Goal: Task Accomplishment & Management: Manage account settings

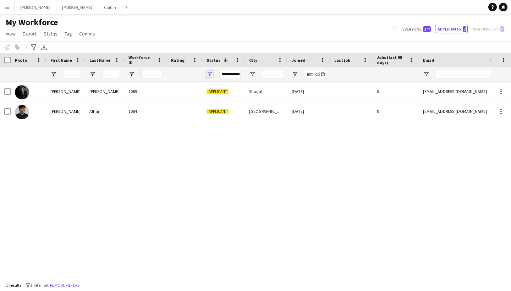
click at [210, 74] on span "Open Filter Menu" at bounding box center [210, 74] width 6 height 6
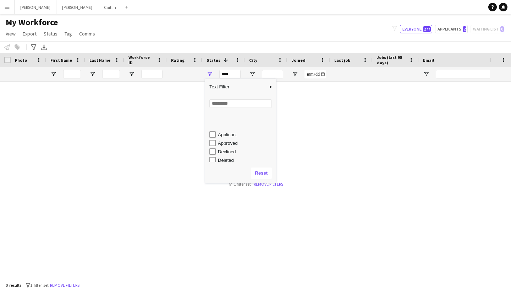
scroll to position [29, 0]
click at [217, 141] on div "In progress" at bounding box center [242, 140] width 67 height 9
type input "**********"
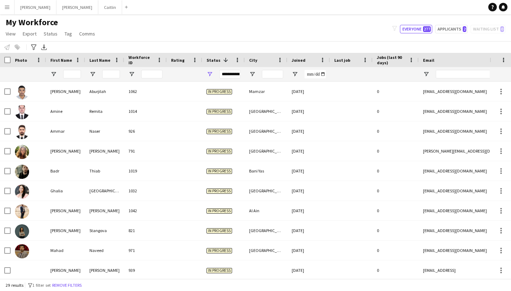
click at [268, 17] on main "My Workforce View Views Default view New view Update view Delete view Edit name…" at bounding box center [255, 147] width 511 height 267
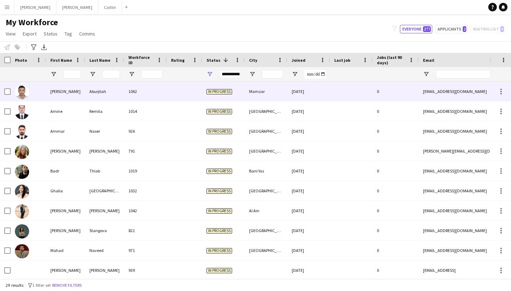
click at [211, 91] on span "In progress" at bounding box center [220, 91] width 26 height 5
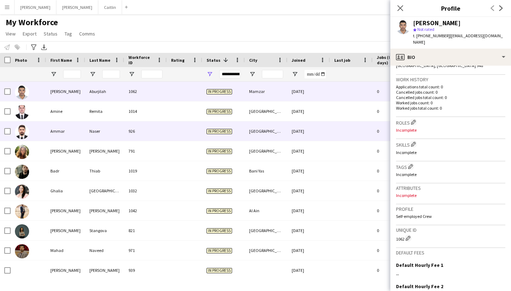
scroll to position [0, 0]
click at [244, 124] on div "In progress" at bounding box center [223, 131] width 43 height 20
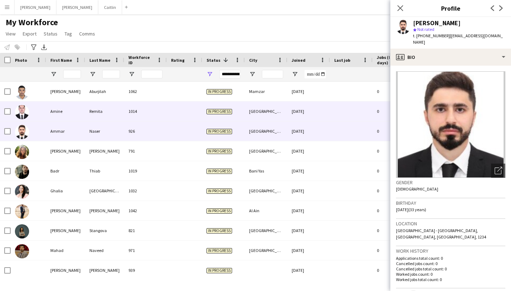
click at [243, 115] on div "In progress" at bounding box center [223, 112] width 43 height 20
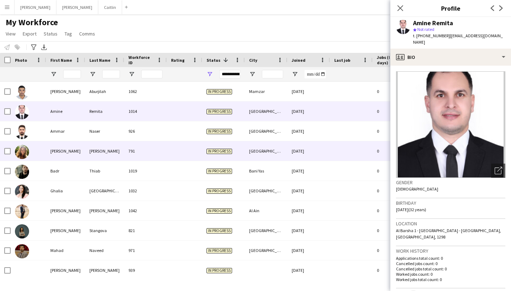
click at [242, 146] on div "In progress" at bounding box center [223, 151] width 43 height 20
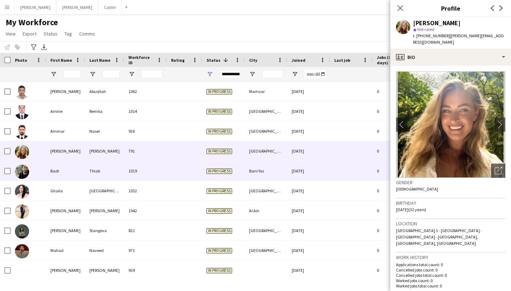
click at [242, 162] on div "In progress" at bounding box center [223, 171] width 43 height 20
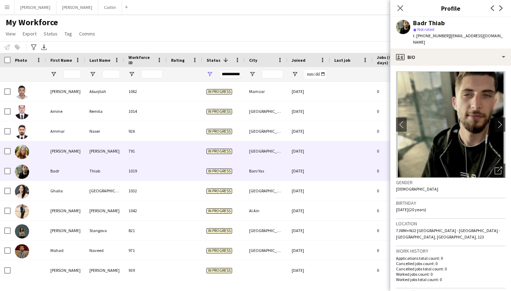
click at [240, 153] on div "In progress" at bounding box center [223, 151] width 43 height 20
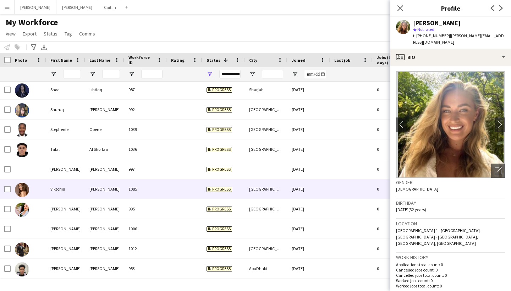
click at [239, 193] on div "In progress" at bounding box center [223, 189] width 43 height 20
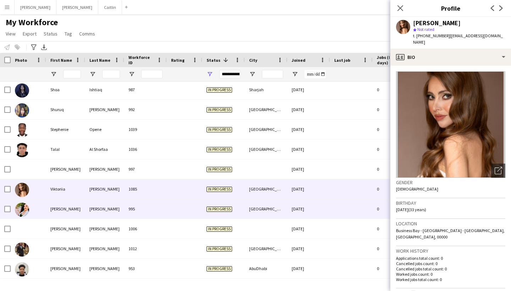
click at [239, 200] on div "In progress" at bounding box center [223, 209] width 43 height 20
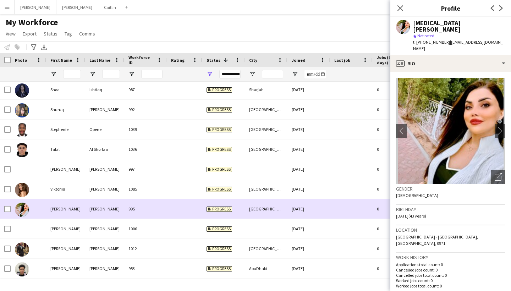
click at [234, 215] on div "In progress" at bounding box center [223, 209] width 43 height 20
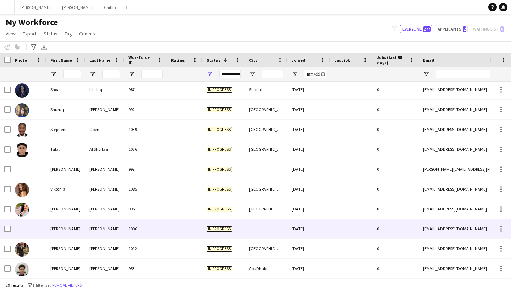
click at [233, 226] on div "In progress" at bounding box center [223, 229] width 43 height 20
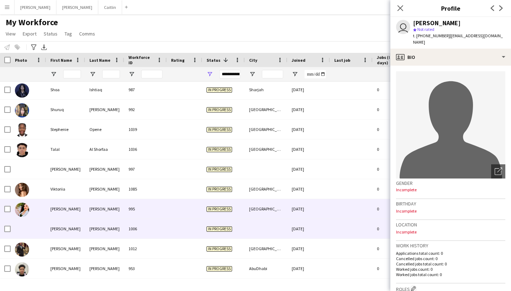
click at [238, 213] on div "In progress" at bounding box center [223, 209] width 43 height 20
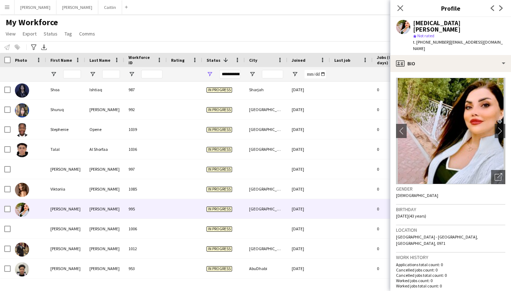
click at [491, 164] on img at bounding box center [450, 131] width 109 height 107
click at [502, 173] on icon "Open photos pop-in" at bounding box center [498, 176] width 7 height 7
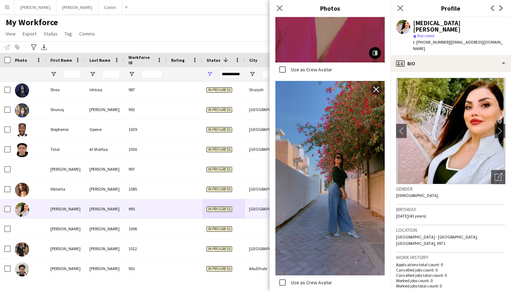
scroll to position [273, 0]
click at [405, 8] on div "Close pop-in" at bounding box center [401, 8] width 20 height 16
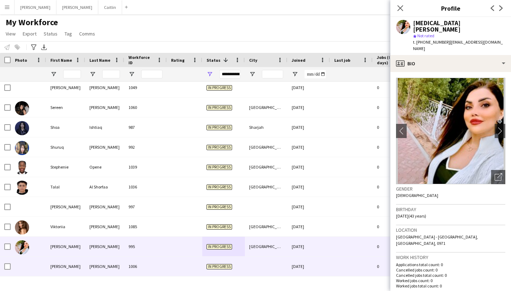
scroll to position [0, 0]
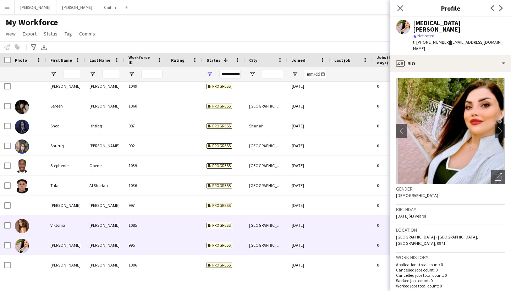
click at [202, 225] on div "In progress" at bounding box center [223, 225] width 43 height 20
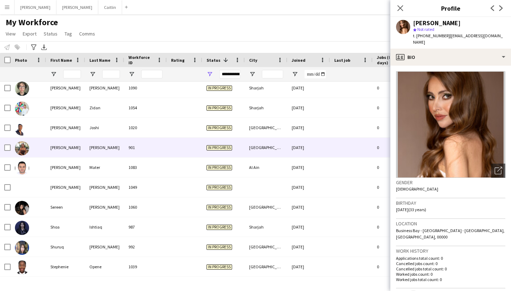
click at [190, 150] on div at bounding box center [185, 148] width 36 height 20
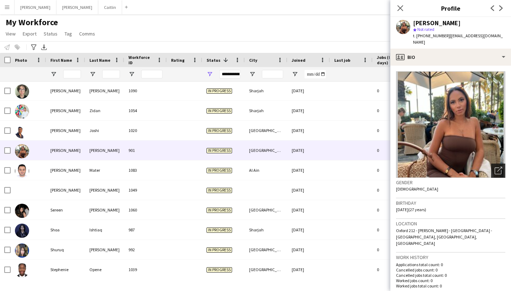
click at [496, 167] on icon "Open photos pop-in" at bounding box center [498, 170] width 7 height 7
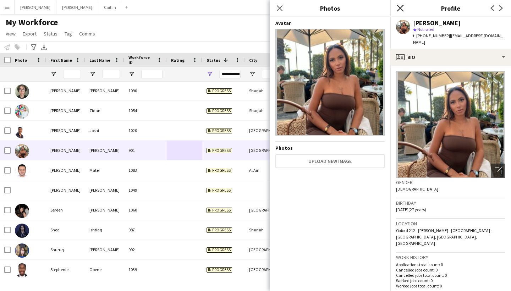
click at [402, 8] on icon "Close pop-in" at bounding box center [400, 8] width 7 height 7
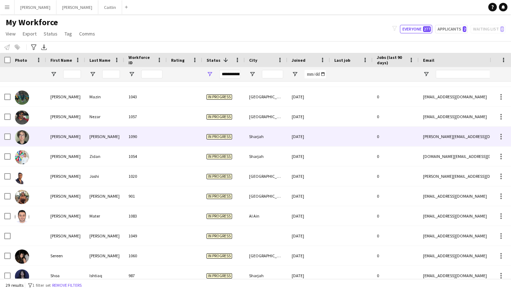
click at [229, 141] on div "In progress" at bounding box center [223, 137] width 43 height 20
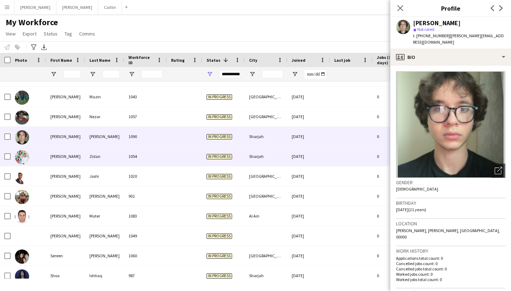
click at [229, 155] on span "In progress" at bounding box center [220, 156] width 26 height 5
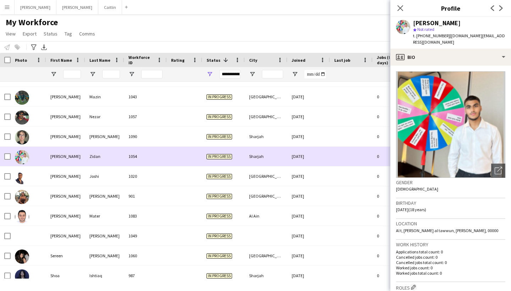
click at [228, 146] on div "[PERSON_NAME] 1090 In progress [GEOGRAPHIC_DATA] [DATE] 0 [PERSON_NAME][EMAIL_A…" at bounding box center [385, 137] width 770 height 20
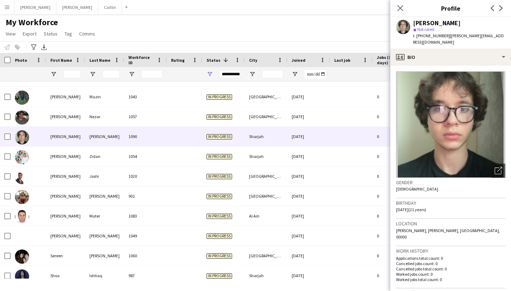
click at [492, 156] on img at bounding box center [450, 124] width 109 height 107
click at [496, 167] on icon "Open photos pop-in" at bounding box center [498, 170] width 7 height 7
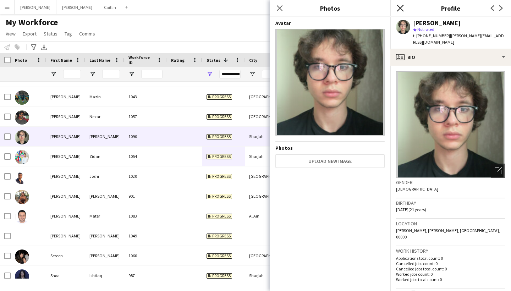
click at [403, 9] on icon "Close pop-in" at bounding box center [400, 8] width 7 height 7
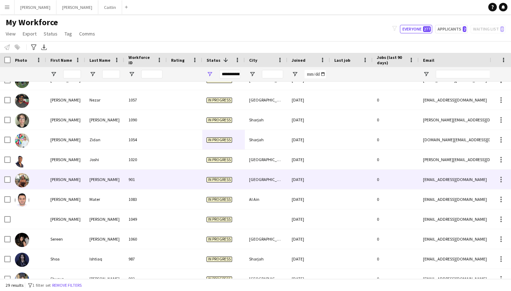
click at [192, 183] on div at bounding box center [185, 180] width 36 height 20
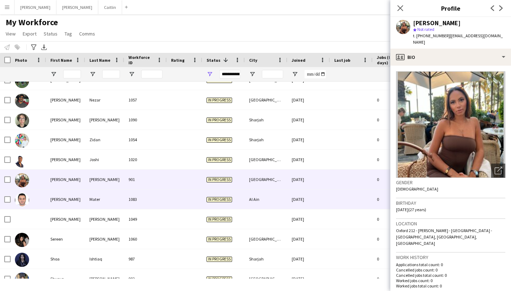
click at [192, 195] on div at bounding box center [185, 200] width 36 height 20
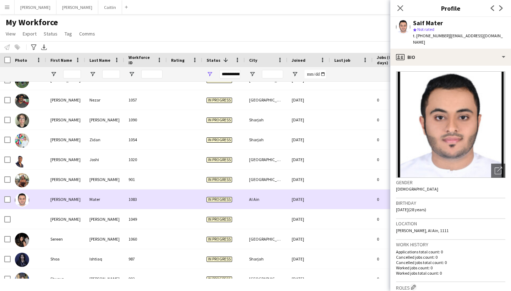
click at [191, 209] on div at bounding box center [185, 200] width 36 height 20
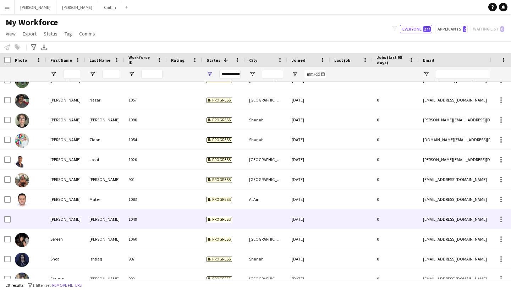
click at [191, 213] on div at bounding box center [185, 219] width 36 height 20
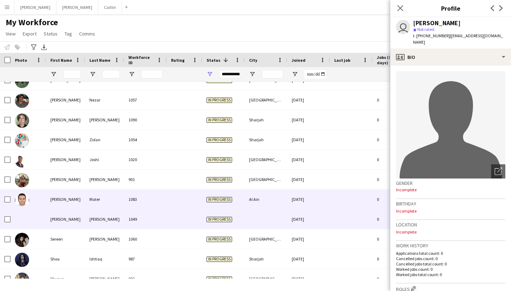
click at [191, 200] on div at bounding box center [185, 200] width 36 height 20
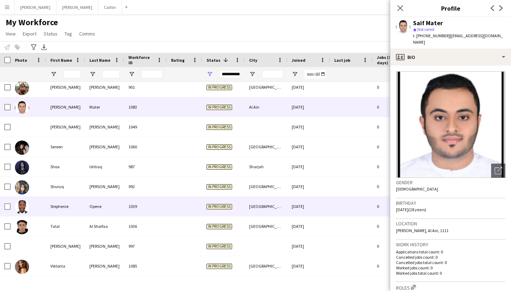
click at [191, 200] on div at bounding box center [185, 207] width 36 height 20
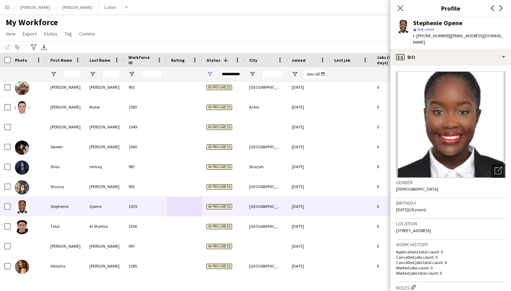
click at [498, 167] on icon "Open photos pop-in" at bounding box center [498, 170] width 7 height 7
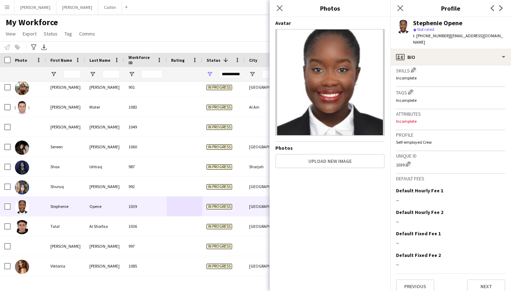
click at [483, 273] on div "Previous Next" at bounding box center [450, 283] width 109 height 20
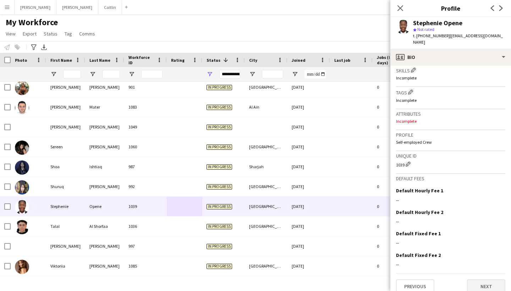
click at [485, 279] on button "Next" at bounding box center [486, 286] width 38 height 14
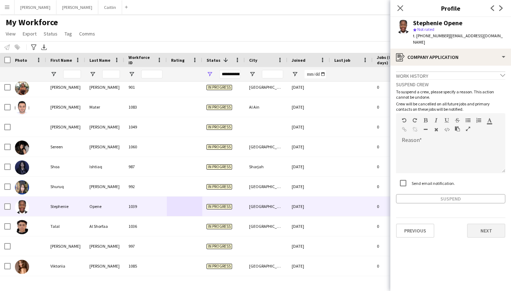
click at [486, 224] on button "Next" at bounding box center [486, 231] width 38 height 14
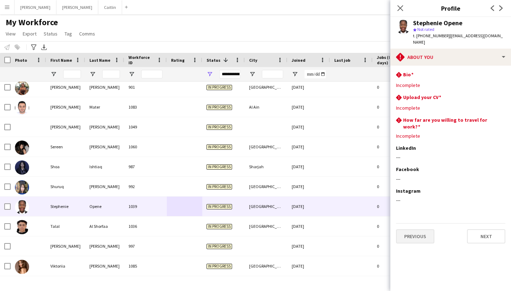
click at [426, 229] on button "Previous" at bounding box center [415, 236] width 38 height 14
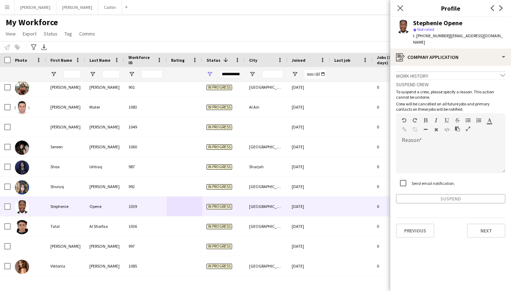
click at [425, 224] on button "Previous" at bounding box center [415, 231] width 38 height 14
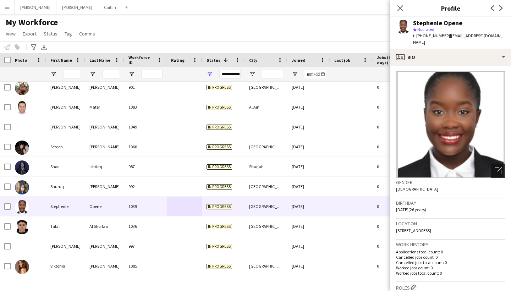
click at [503, 164] on div "Open photos pop-in" at bounding box center [498, 171] width 14 height 14
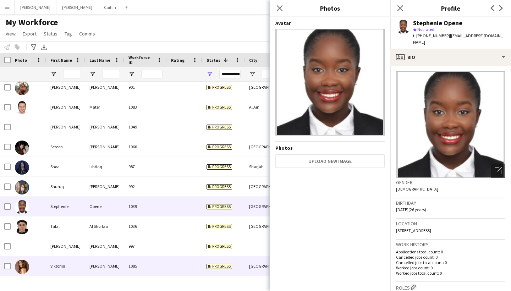
click at [118, 267] on div "[PERSON_NAME]" at bounding box center [104, 266] width 39 height 20
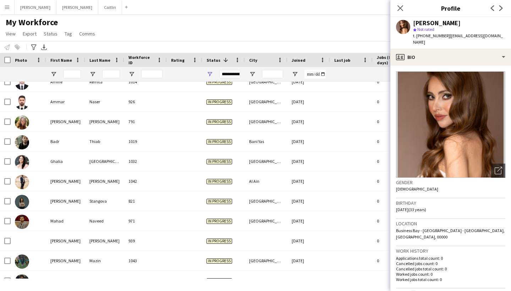
scroll to position [15, 0]
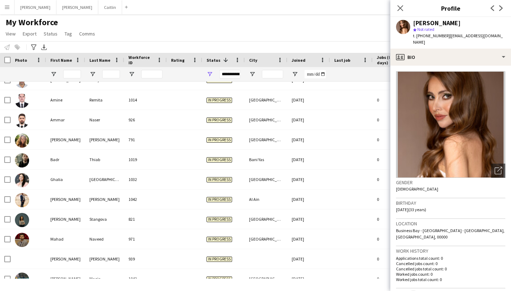
click at [113, 221] on div "Stangova" at bounding box center [104, 219] width 39 height 20
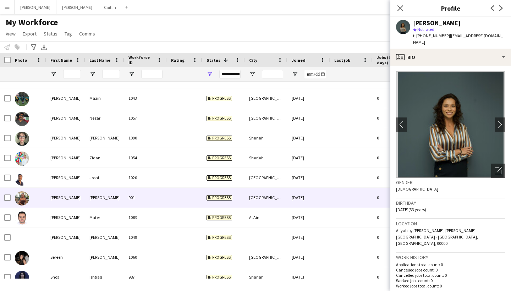
click at [117, 207] on div "[PERSON_NAME] 901 In progress [GEOGRAPHIC_DATA] [DATE] 0 [EMAIL_ADDRESS][DOMAIN…" at bounding box center [385, 198] width 770 height 20
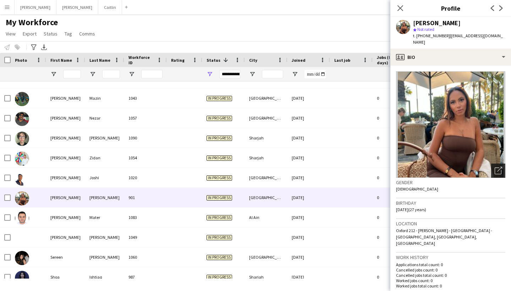
click at [495, 168] on div "Open photos pop-in" at bounding box center [498, 171] width 14 height 14
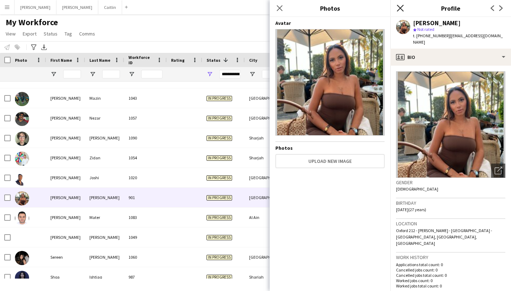
click at [400, 10] on icon "Close pop-in" at bounding box center [400, 8] width 7 height 7
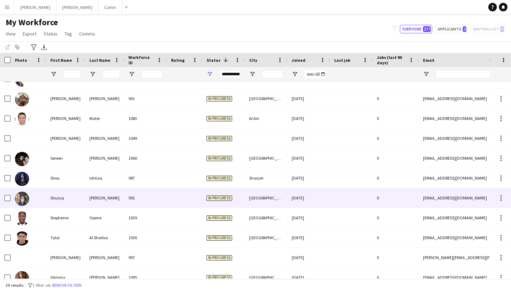
click at [293, 198] on div "[DATE]" at bounding box center [309, 198] width 43 height 20
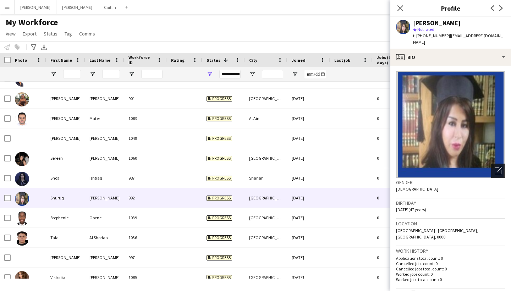
click at [499, 167] on icon "Open photos pop-in" at bounding box center [498, 170] width 7 height 7
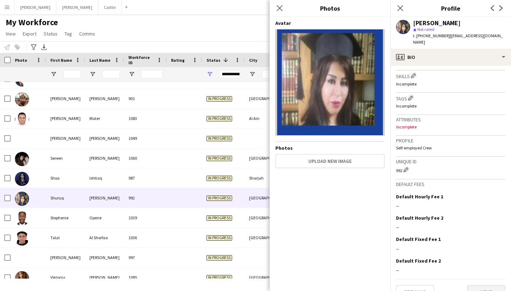
click at [480, 285] on button "Next" at bounding box center [486, 292] width 38 height 14
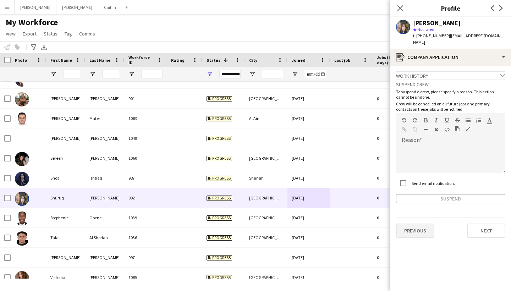
click at [410, 226] on button "Previous" at bounding box center [415, 231] width 38 height 14
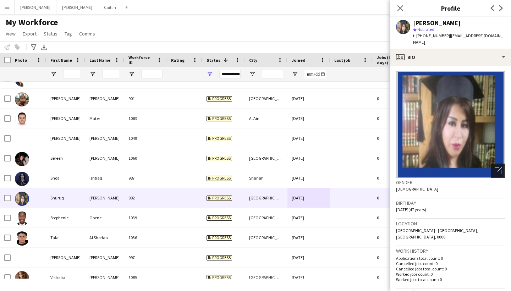
click at [503, 164] on div "Open photos pop-in" at bounding box center [498, 171] width 14 height 14
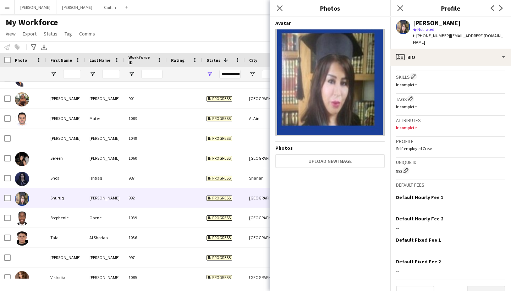
click at [481, 286] on button "Next" at bounding box center [486, 293] width 38 height 14
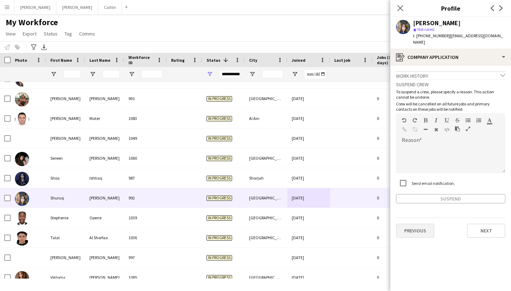
click at [420, 224] on button "Previous" at bounding box center [415, 231] width 38 height 14
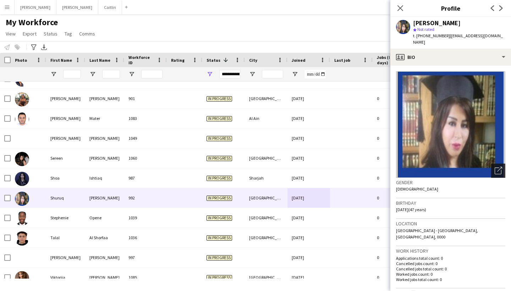
click at [496, 167] on icon "Open photos pop-in" at bounding box center [498, 170] width 7 height 7
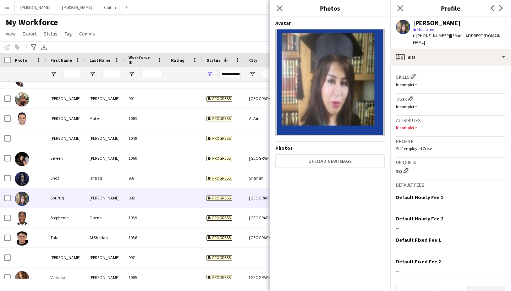
click at [498, 286] on button "Next" at bounding box center [486, 293] width 38 height 14
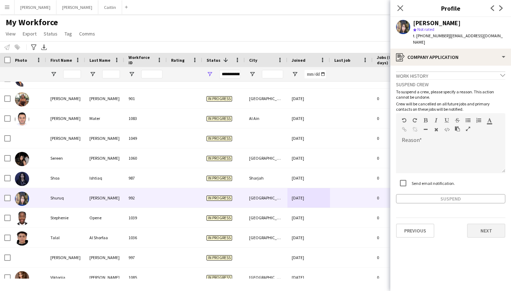
click at [482, 224] on button "Next" at bounding box center [486, 231] width 38 height 14
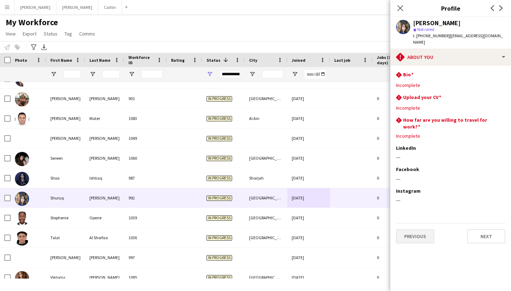
click at [426, 229] on button "Previous" at bounding box center [415, 236] width 38 height 14
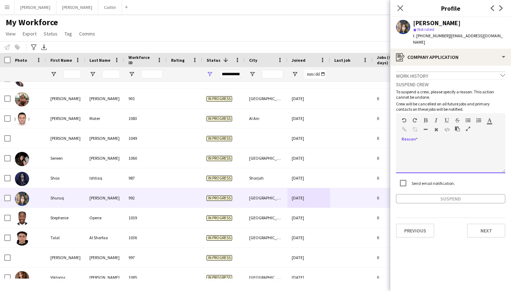
click at [435, 145] on div at bounding box center [450, 159] width 109 height 28
click at [473, 196] on button "Suspend" at bounding box center [450, 198] width 109 height 9
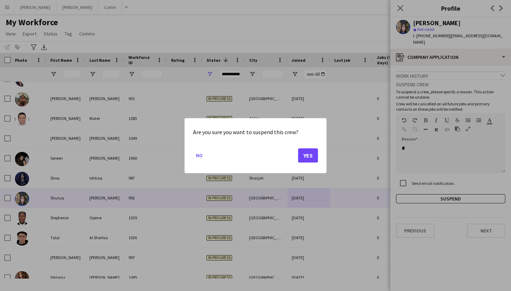
click at [312, 157] on button "Yes" at bounding box center [308, 155] width 20 height 14
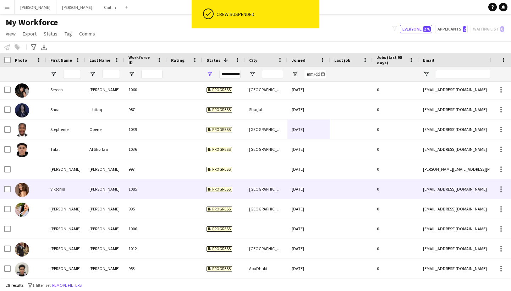
click at [139, 191] on div "1085" at bounding box center [145, 189] width 43 height 20
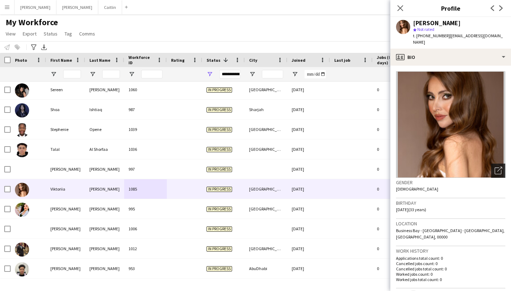
click at [497, 169] on div "Open photos pop-in" at bounding box center [498, 171] width 14 height 14
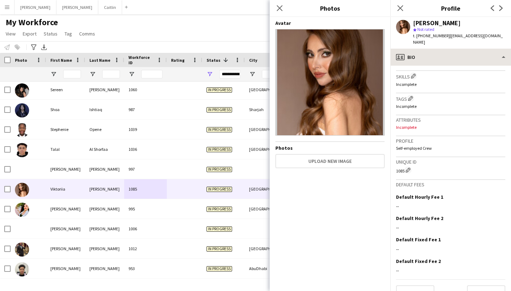
scroll to position [239, 0]
click at [400, 6] on icon "Close pop-in" at bounding box center [400, 8] width 7 height 7
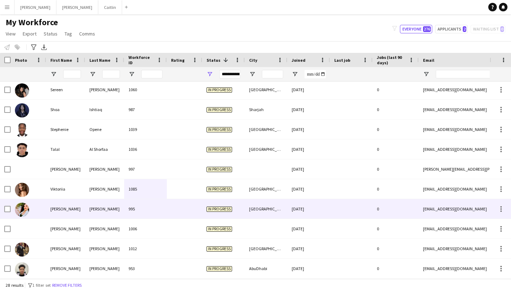
click at [222, 210] on span "In progress" at bounding box center [220, 209] width 26 height 5
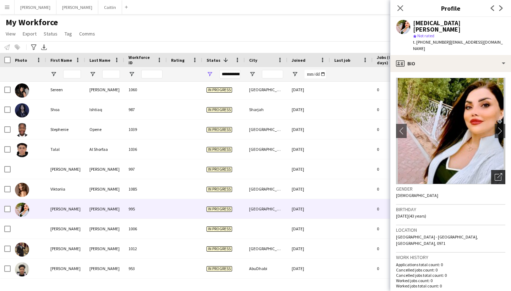
click at [500, 173] on icon "Open photos pop-in" at bounding box center [498, 176] width 7 height 7
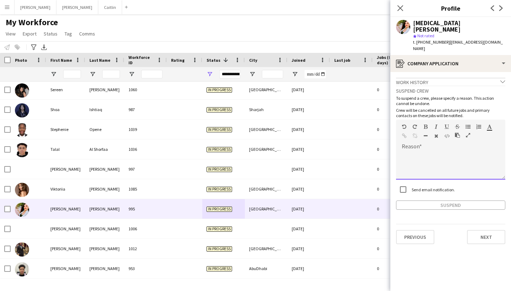
drag, startPoint x: 441, startPoint y: 156, endPoint x: 441, endPoint y: 170, distance: 13.8
click at [441, 156] on div at bounding box center [450, 165] width 109 height 28
click at [468, 200] on app-crew-profile-application "Work history chevron-down Incomplete Suspend crew To suspend a crew, please spe…" at bounding box center [451, 181] width 121 height 219
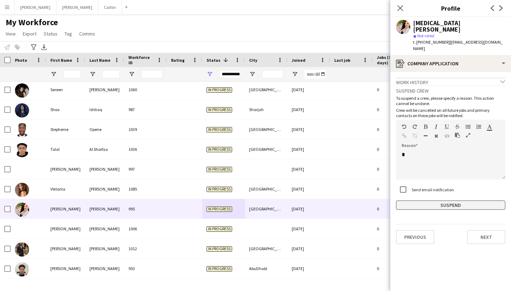
click at [466, 201] on button "Suspend" at bounding box center [450, 205] width 109 height 9
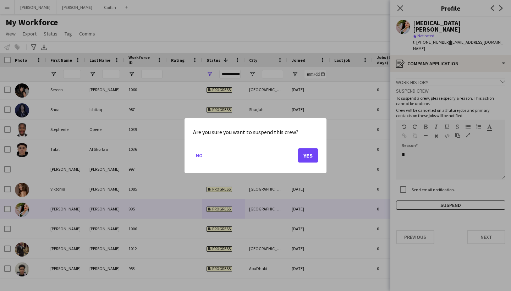
click at [308, 155] on button "Yes" at bounding box center [308, 155] width 20 height 14
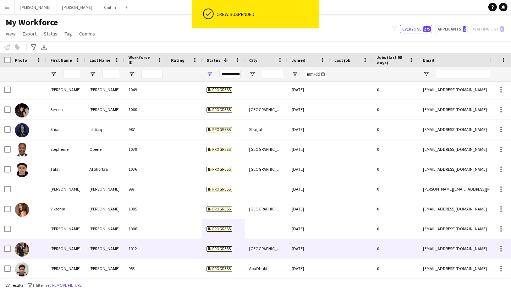
scroll to position [0, 0]
click at [159, 245] on div "1012" at bounding box center [145, 249] width 43 height 20
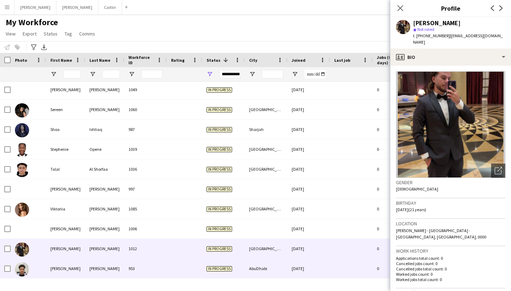
click at [159, 264] on div "953" at bounding box center [145, 269] width 43 height 20
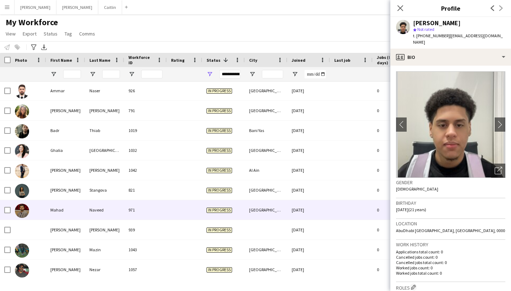
scroll to position [0, 0]
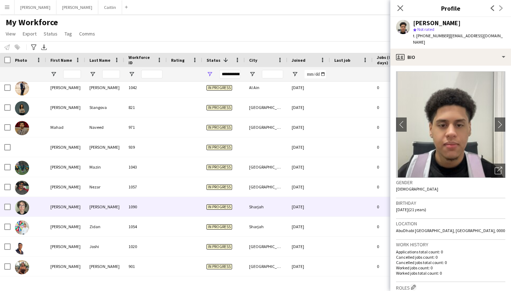
click at [157, 202] on div "1090" at bounding box center [145, 207] width 43 height 20
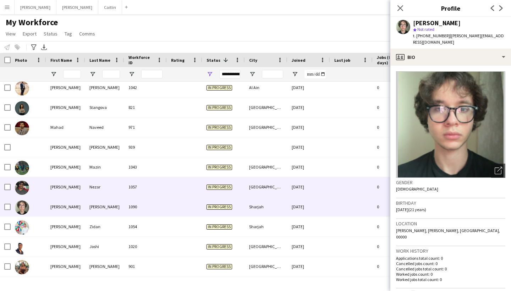
click at [157, 185] on div "1057" at bounding box center [145, 187] width 43 height 20
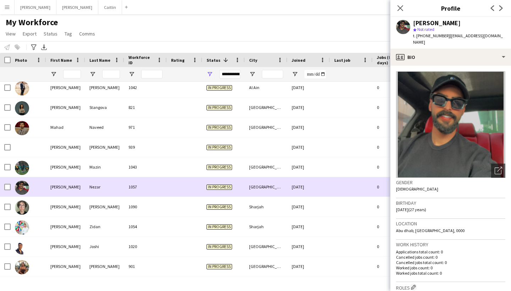
click at [157, 196] on div "1057" at bounding box center [145, 187] width 43 height 20
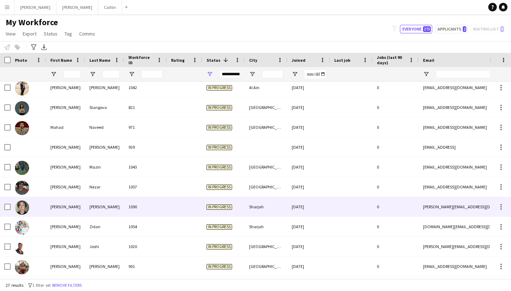
click at [171, 206] on div at bounding box center [185, 207] width 36 height 20
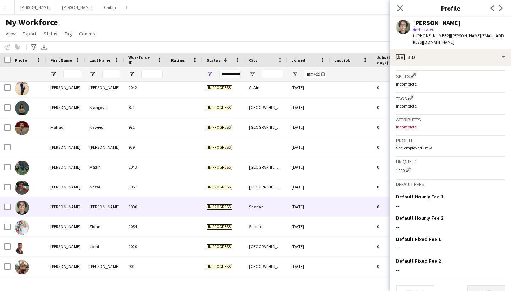
click at [491, 285] on button "Next" at bounding box center [486, 292] width 38 height 14
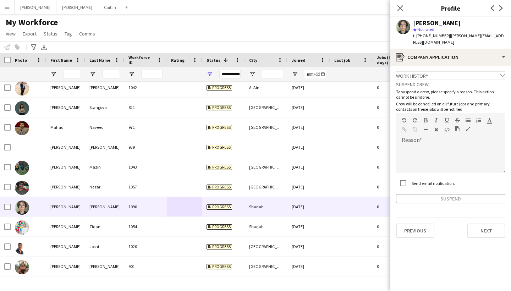
click at [485, 218] on div "Previous Next" at bounding box center [450, 228] width 109 height 20
click at [486, 224] on button "Next" at bounding box center [486, 231] width 38 height 14
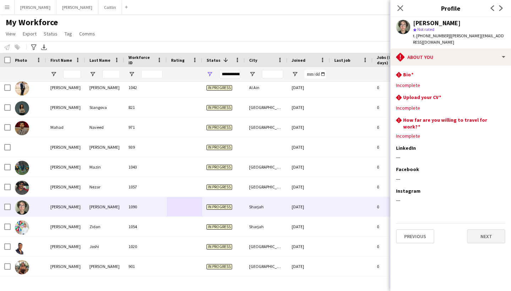
click at [486, 229] on button "Next" at bounding box center [486, 236] width 38 height 14
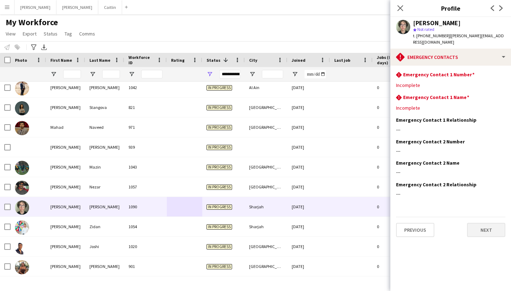
click at [486, 223] on button "Next" at bounding box center [486, 230] width 38 height 14
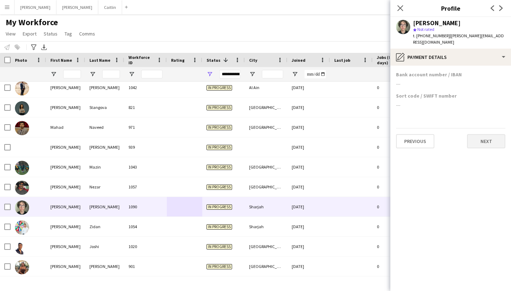
click at [492, 141] on button "Next" at bounding box center [486, 141] width 38 height 14
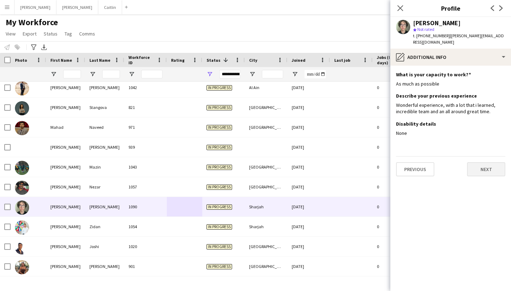
click at [491, 162] on button "Next" at bounding box center [486, 169] width 38 height 14
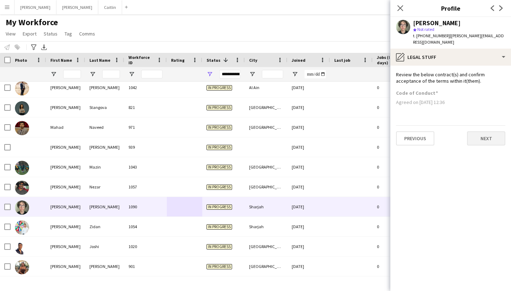
click at [490, 131] on button "Next" at bounding box center [486, 138] width 38 height 14
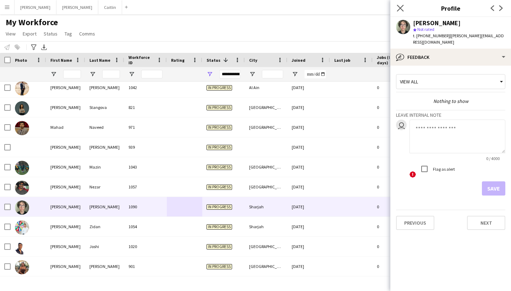
click at [400, 4] on app-icon "Close pop-in" at bounding box center [400, 8] width 10 height 10
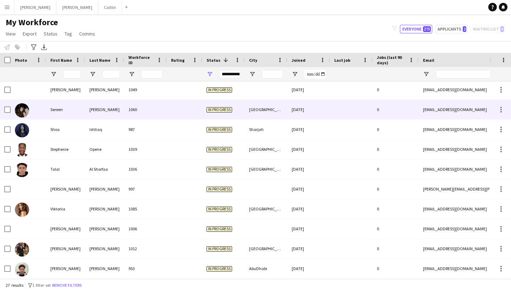
click at [124, 114] on div "[PERSON_NAME]" at bounding box center [104, 110] width 39 height 20
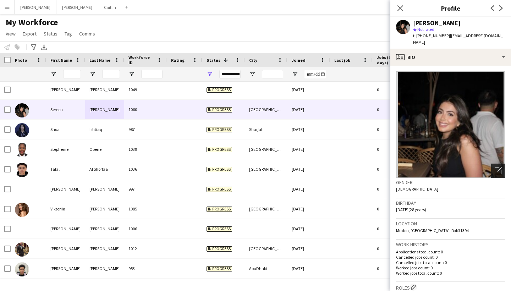
click at [502, 164] on div "Open photos pop-in" at bounding box center [498, 171] width 14 height 14
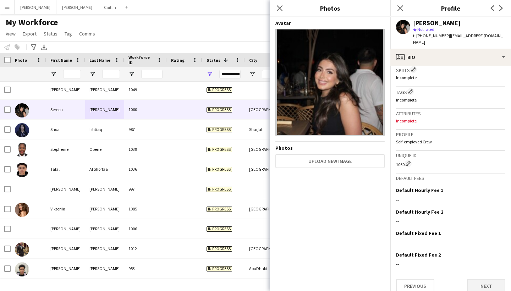
scroll to position [239, 0]
drag, startPoint x: 491, startPoint y: 274, endPoint x: 449, endPoint y: 165, distance: 116.8
click at [450, 166] on app-crew-profile-bio "Open photos pop-in Gender [DEMOGRAPHIC_DATA] Birthday [DEMOGRAPHIC_DATA] (28 ye…" at bounding box center [451, 178] width 121 height 225
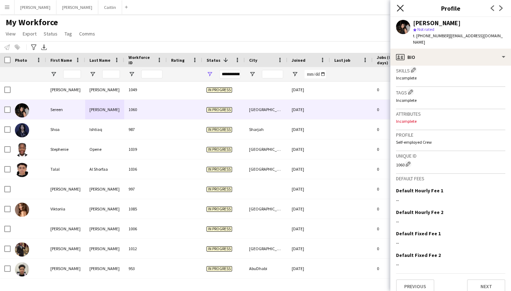
click at [402, 7] on icon "Close pop-in" at bounding box center [400, 8] width 7 height 7
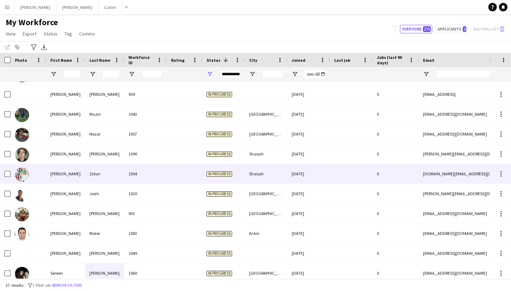
scroll to position [176, 0]
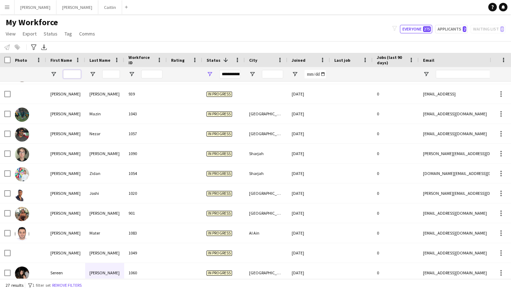
click at [81, 72] on input "First Name Filter Input" at bounding box center [72, 74] width 18 height 9
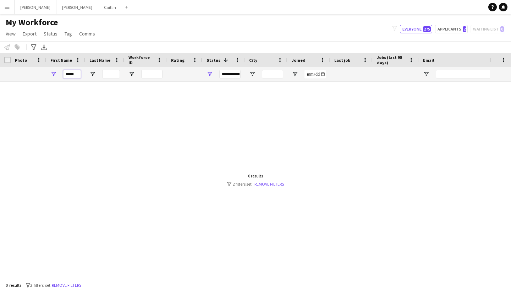
scroll to position [0, 0]
click at [129, 11] on app-navbar "Menu Boards Boards Boards All jobs Status Workforce Workforce My Workforce Recr…" at bounding box center [255, 7] width 511 height 14
click at [74, 73] on input "***" at bounding box center [72, 74] width 18 height 9
click at [74, 72] on input "***" at bounding box center [72, 74] width 18 height 9
type input "***"
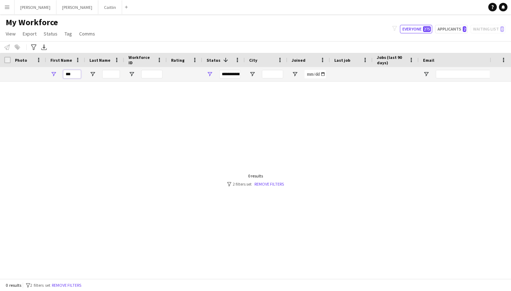
click at [73, 73] on input "***" at bounding box center [72, 74] width 18 height 9
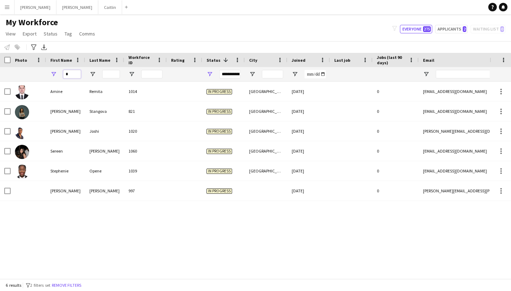
type input "*"
click at [225, 75] on div "**********" at bounding box center [229, 74] width 21 height 9
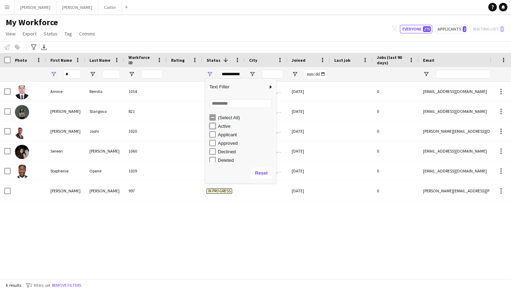
type input "**********"
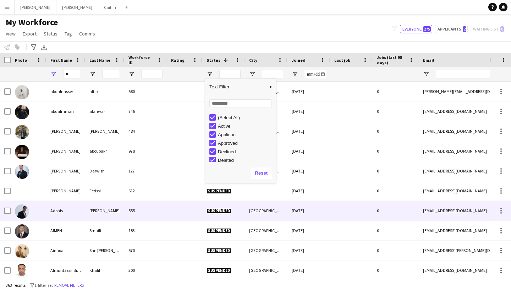
click at [241, 220] on div "Adonis Sherrod 555 Suspended Dubai 10-01-2024 0 adonissherrod@yahoo.com +971586…" at bounding box center [385, 211] width 770 height 20
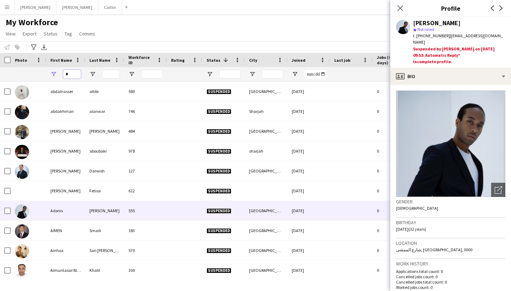
click at [77, 78] on input "*" at bounding box center [72, 74] width 18 height 9
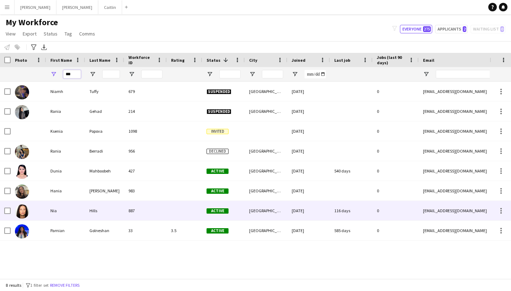
type input "***"
click at [81, 207] on div "Nia" at bounding box center [65, 211] width 39 height 20
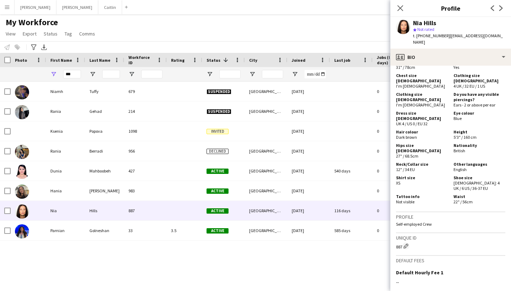
scroll to position [320, 0]
